Goal: Find specific page/section: Find specific page/section

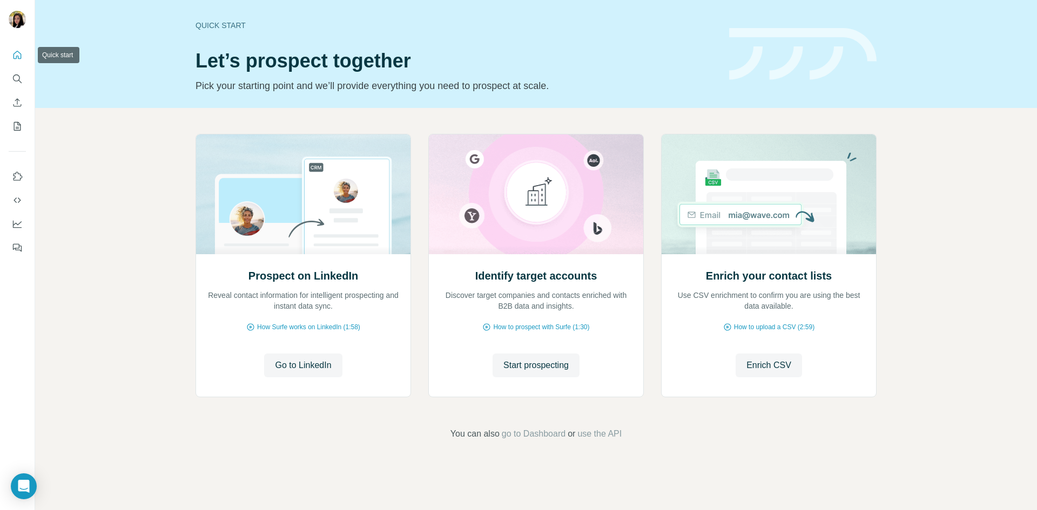
click at [16, 59] on icon "Quick start" at bounding box center [18, 55] width 8 height 8
click at [17, 173] on icon "Use Surfe on LinkedIn" at bounding box center [17, 176] width 11 height 11
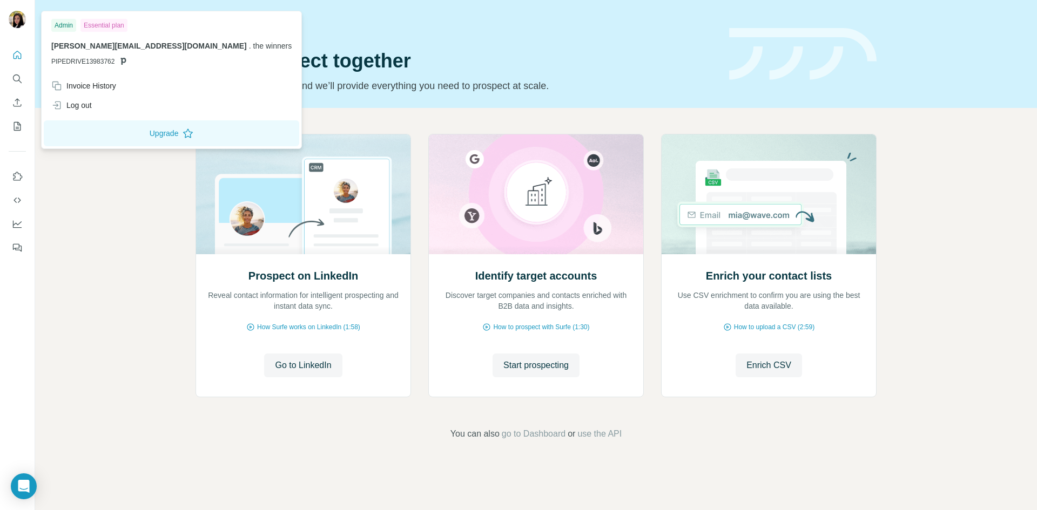
click at [21, 18] on img at bounding box center [17, 19] width 17 height 17
click at [12, 127] on icon "My lists" at bounding box center [17, 126] width 11 height 11
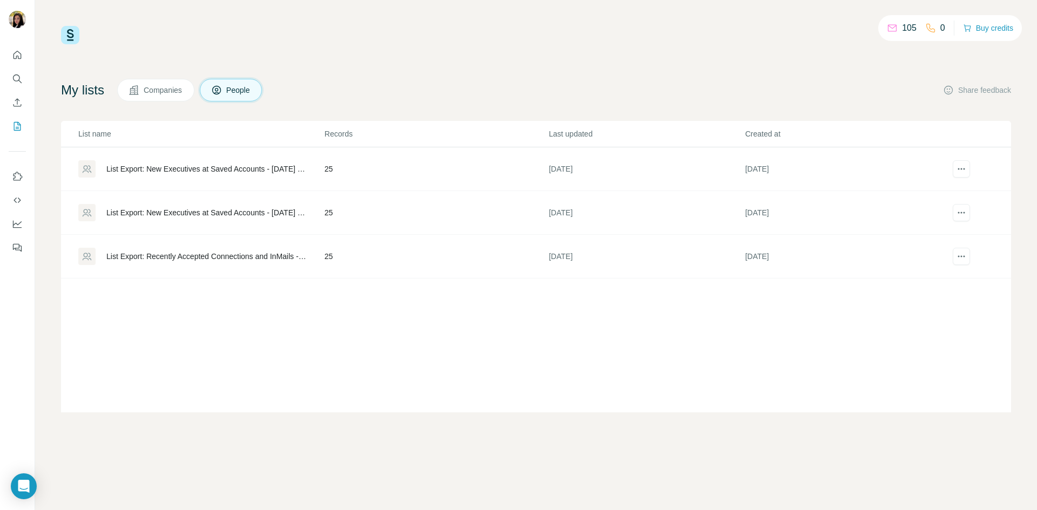
click at [216, 173] on div "List Export: New Executives at Saved Accounts - [DATE] 12:01" at bounding box center [206, 169] width 200 height 11
